Goal: Task Accomplishment & Management: Use online tool/utility

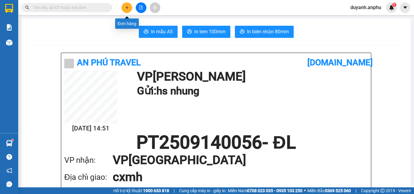
click at [128, 8] on icon "plus" at bounding box center [127, 7] width 4 height 4
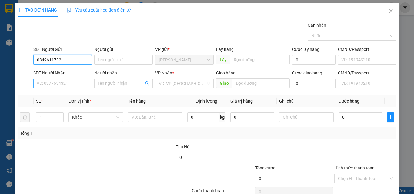
type input "0349611732"
click at [56, 84] on input "SĐT Người Nhận" at bounding box center [62, 84] width 59 height 10
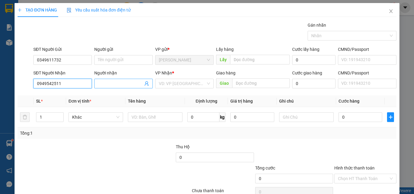
type input "0949542511"
click at [120, 83] on input "Người nhận" at bounding box center [120, 83] width 45 height 7
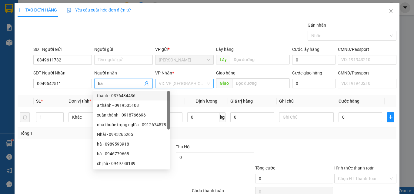
type input "hà"
click at [196, 85] on input "search" at bounding box center [182, 83] width 47 height 9
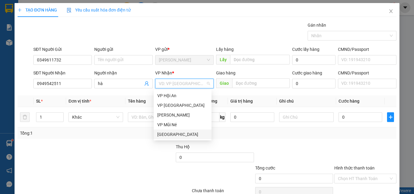
click at [167, 136] on div "[GEOGRAPHIC_DATA]" at bounding box center [182, 134] width 51 height 7
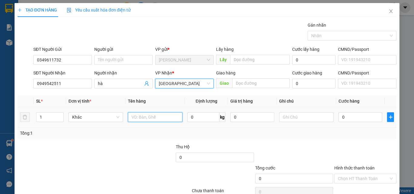
click at [141, 117] on input "text" at bounding box center [155, 117] width 55 height 10
type input "bánh"
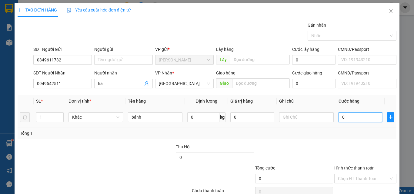
click at [349, 120] on input "0" at bounding box center [361, 117] width 44 height 10
type input "3"
type input "30"
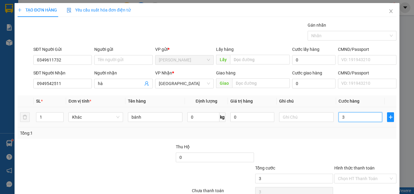
type input "30"
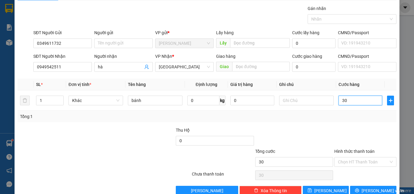
scroll to position [30, 0]
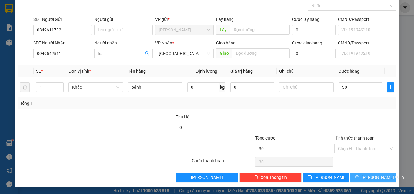
type input "30.000"
click at [369, 175] on span "[PERSON_NAME] và In" at bounding box center [383, 177] width 42 height 7
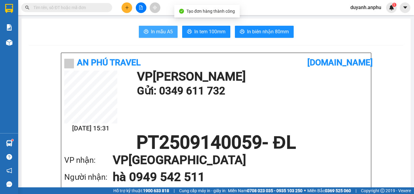
click at [155, 33] on span "In mẫu A5" at bounding box center [162, 32] width 22 height 8
